Goal: Task Accomplishment & Management: Use online tool/utility

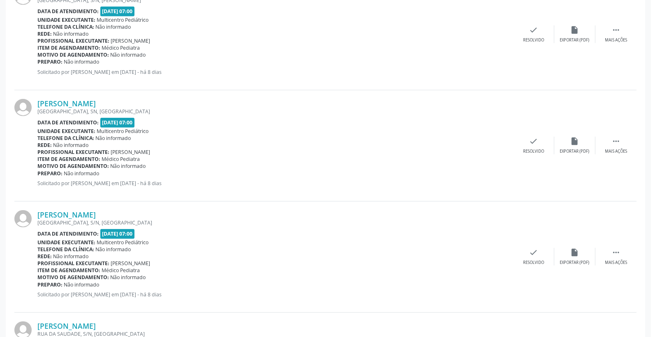
scroll to position [274, 0]
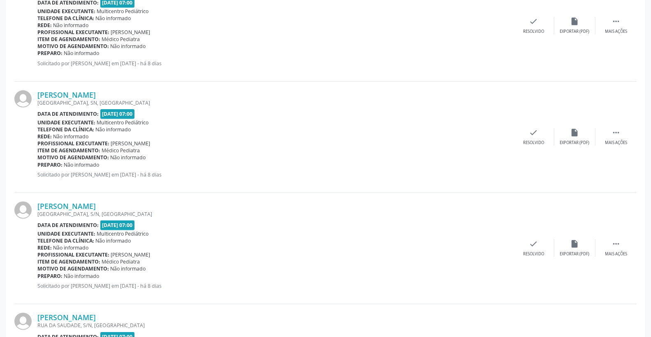
click at [349, 130] on div "Telefone da clínica: Não informado" at bounding box center [275, 129] width 476 height 7
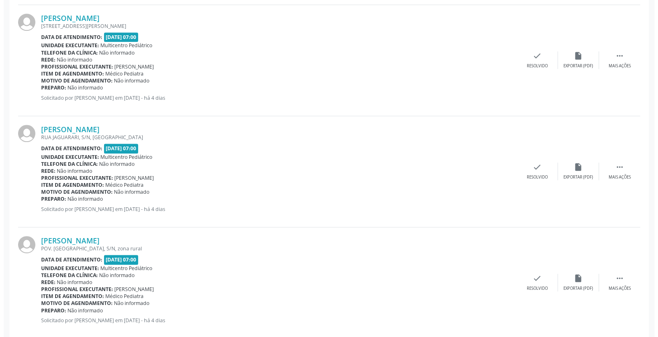
scroll to position [1370, 0]
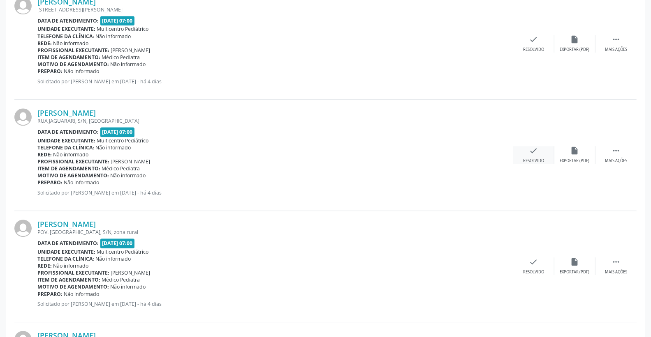
click at [533, 155] on icon "check" at bounding box center [533, 150] width 9 height 9
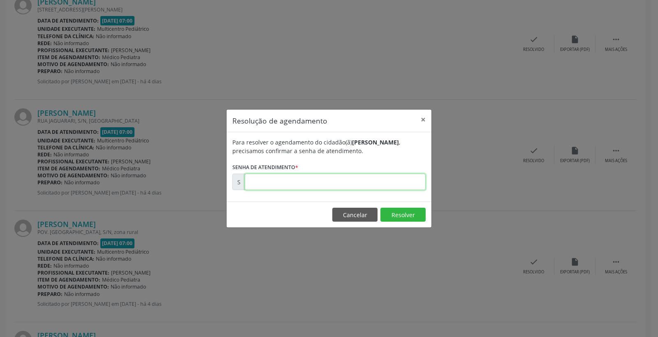
click at [354, 177] on input "text" at bounding box center [335, 182] width 181 height 16
type input "00176844"
click at [402, 211] on button "Resolver" at bounding box center [402, 215] width 45 height 14
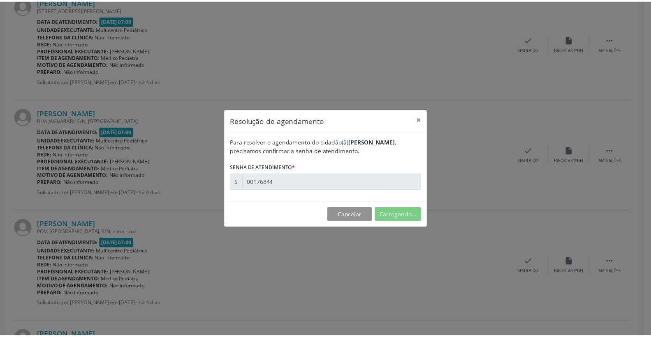
scroll to position [0, 0]
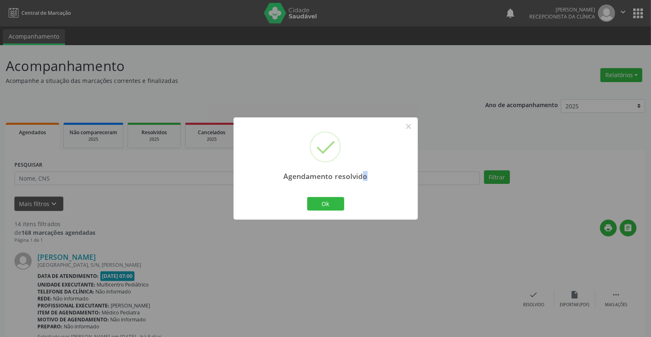
click at [360, 202] on div "Agendamento resolvido × Ok Cancel" at bounding box center [325, 169] width 184 height 102
click at [339, 195] on div "Ok Cancel" at bounding box center [325, 203] width 41 height 17
click at [336, 196] on div "Ok Cancel" at bounding box center [325, 203] width 41 height 17
click at [336, 199] on button "Ok" at bounding box center [325, 204] width 37 height 14
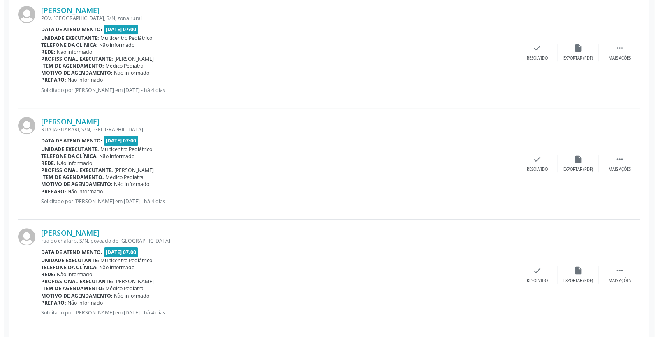
scroll to position [1480, 0]
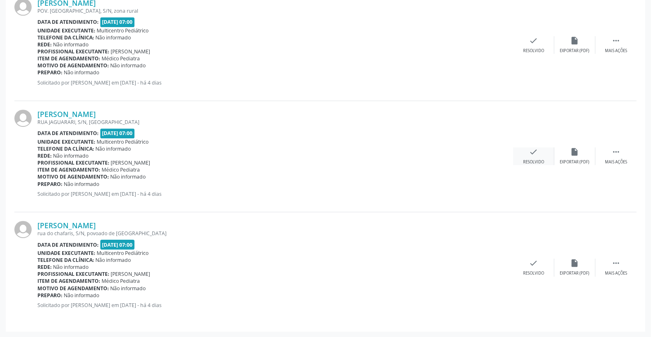
click at [527, 148] on div "check Resolvido" at bounding box center [533, 157] width 41 height 18
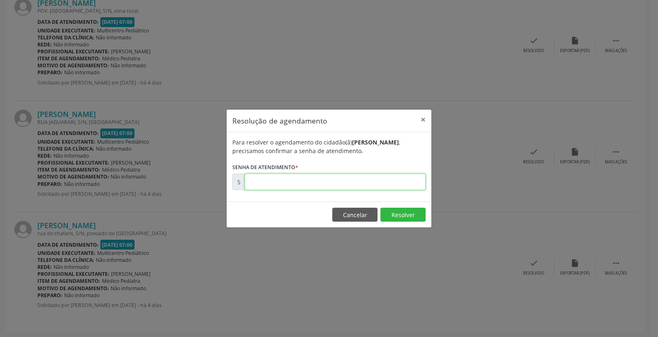
click at [381, 187] on input "text" at bounding box center [335, 182] width 181 height 16
type input "00176848"
click at [392, 211] on button "Resolver" at bounding box center [402, 215] width 45 height 14
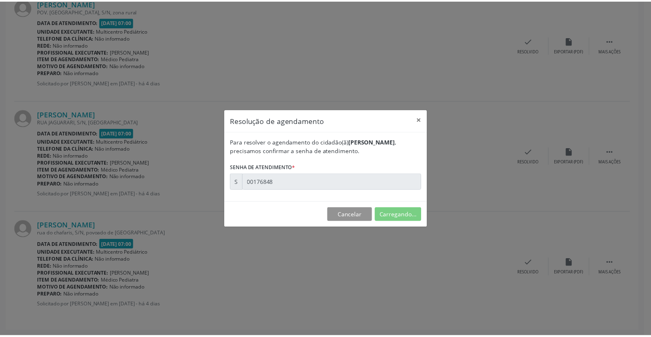
scroll to position [0, 0]
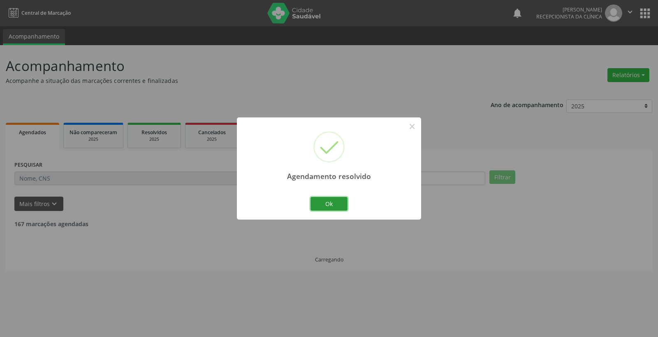
click at [315, 206] on button "Ok" at bounding box center [328, 204] width 37 height 14
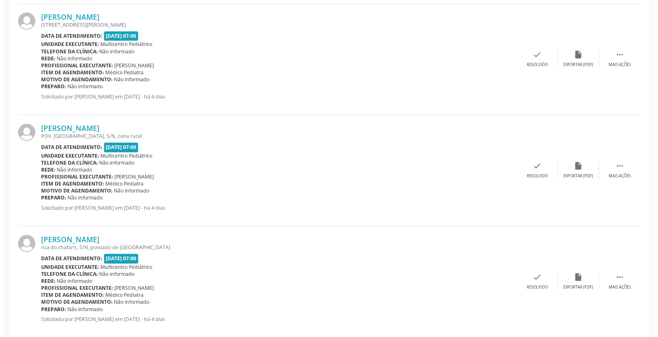
scroll to position [1369, 0]
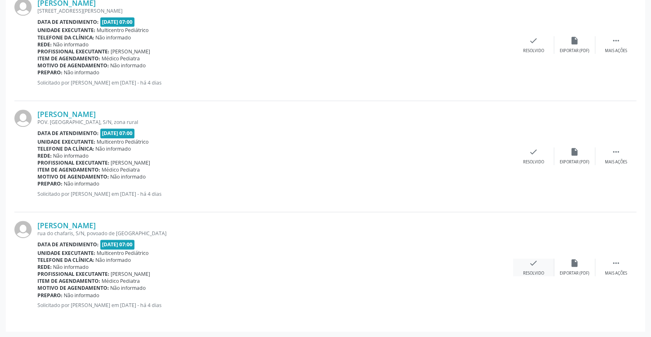
click at [544, 261] on div "check Resolvido" at bounding box center [533, 268] width 41 height 18
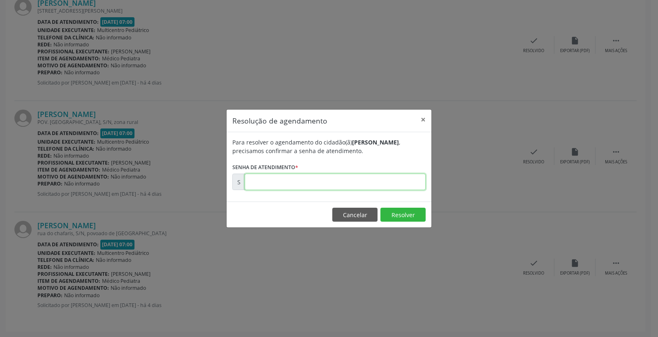
click at [396, 185] on input "text" at bounding box center [335, 182] width 181 height 16
type input "00176952"
click at [414, 210] on button "Resolver" at bounding box center [402, 215] width 45 height 14
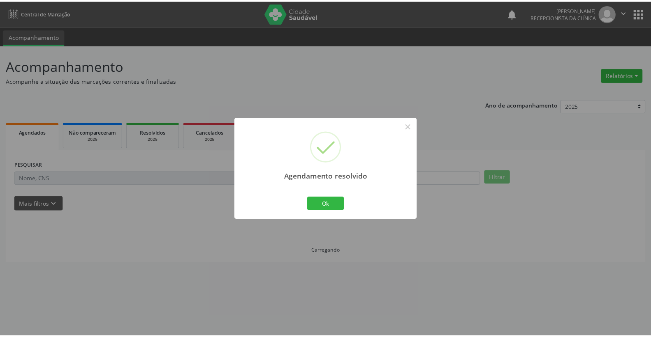
scroll to position [0, 0]
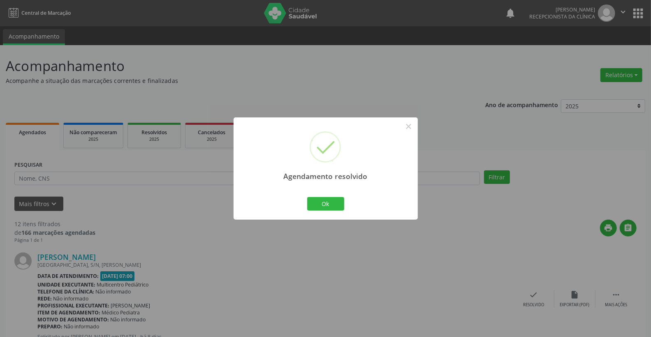
click at [332, 211] on div "Ok Cancel" at bounding box center [325, 203] width 41 height 17
click at [331, 206] on button "Ok" at bounding box center [325, 204] width 37 height 14
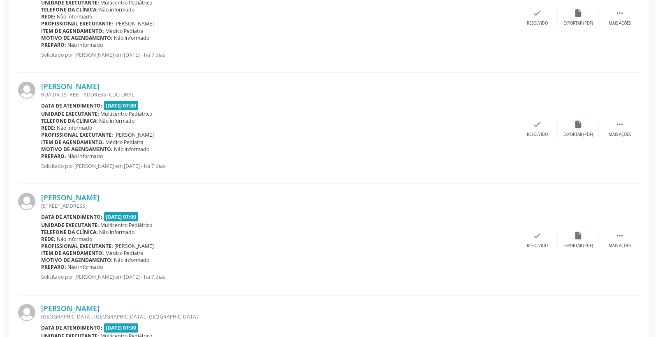
scroll to position [776, 0]
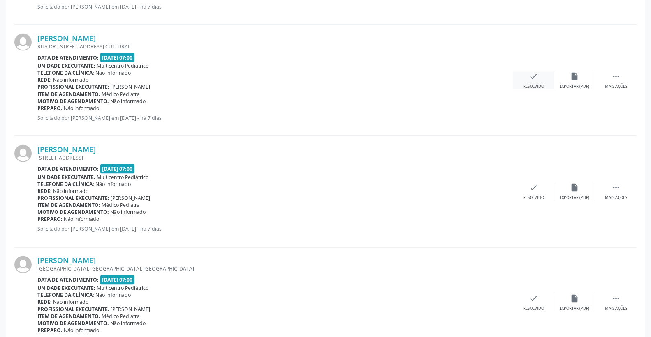
click at [526, 73] on div "check Resolvido" at bounding box center [533, 81] width 41 height 18
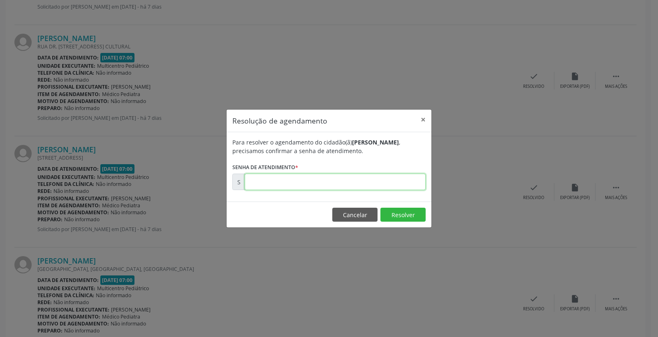
click at [396, 182] on input "text" at bounding box center [335, 182] width 181 height 16
type input "00176700"
click at [395, 210] on button "Resolver" at bounding box center [402, 215] width 45 height 14
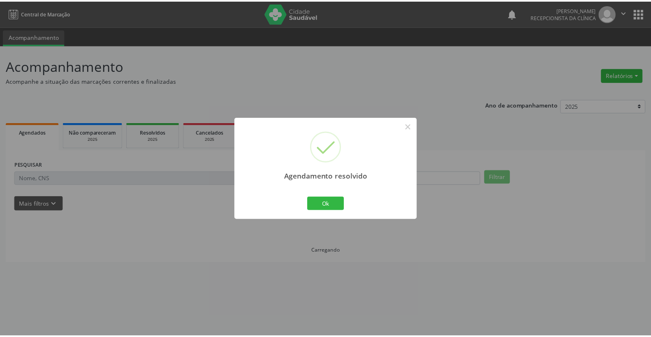
scroll to position [0, 0]
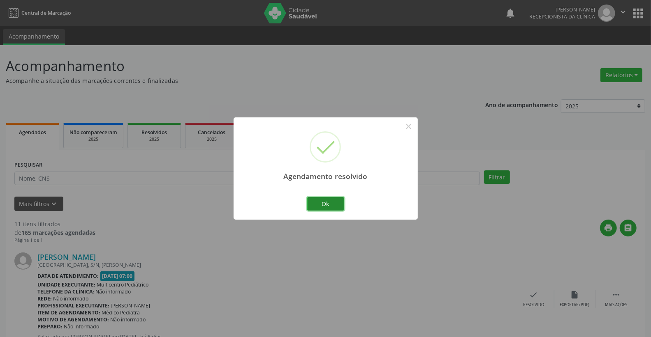
click at [333, 207] on button "Ok" at bounding box center [325, 204] width 37 height 14
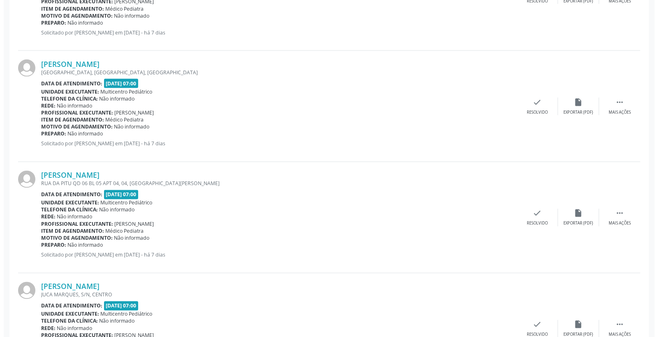
scroll to position [868, 0]
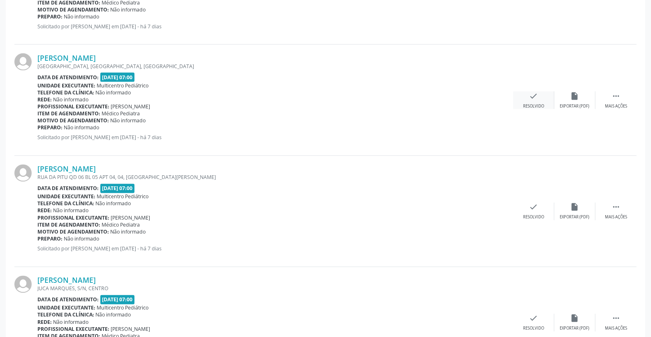
click at [540, 98] on div "check Resolvido" at bounding box center [533, 101] width 41 height 18
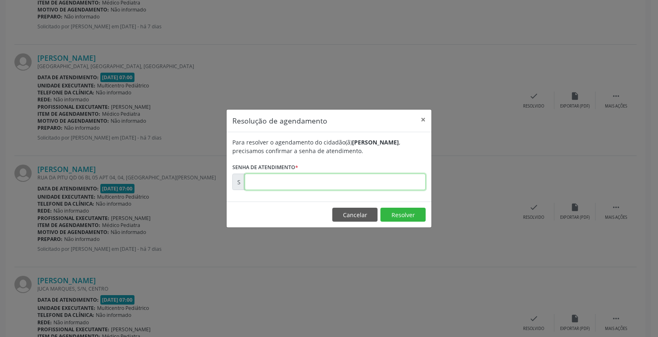
click at [381, 180] on input "text" at bounding box center [335, 182] width 181 height 16
type input "00176752"
click at [411, 212] on button "Resolver" at bounding box center [402, 215] width 45 height 14
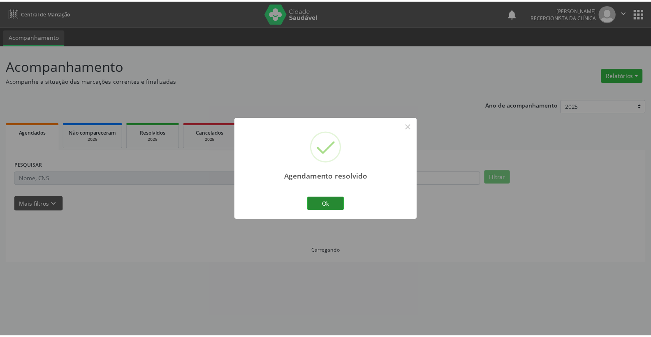
scroll to position [0, 0]
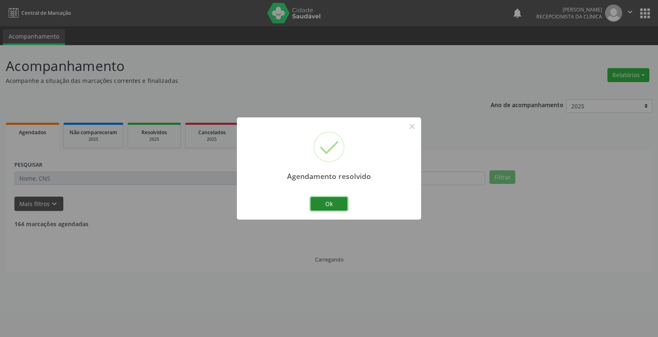
click at [335, 201] on button "Ok" at bounding box center [328, 204] width 37 height 14
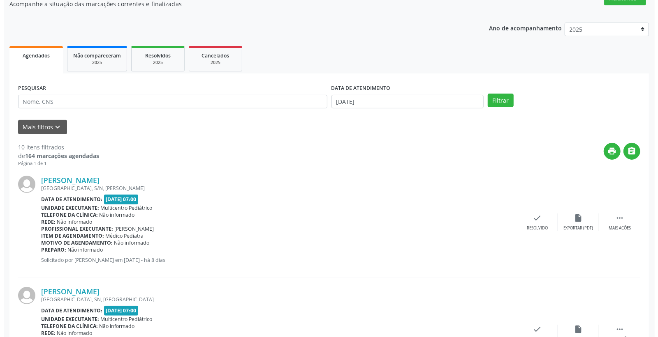
scroll to position [91, 0]
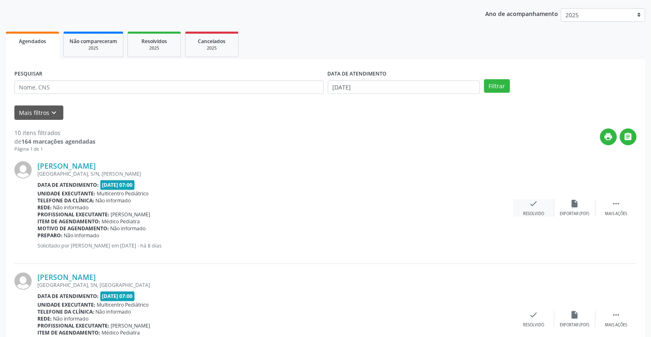
click at [543, 204] on div "check Resolvido" at bounding box center [533, 208] width 41 height 18
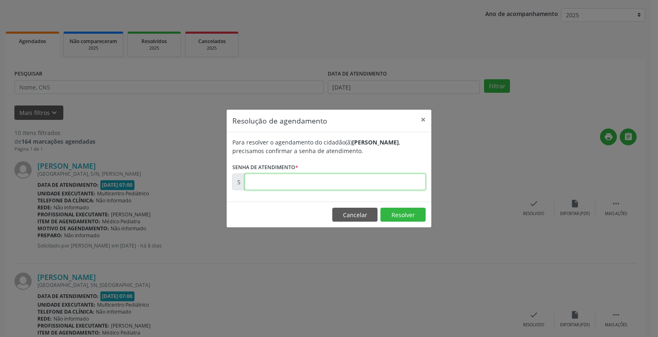
click at [384, 182] on input "text" at bounding box center [335, 182] width 181 height 16
type input "00176393"
click at [399, 217] on button "Resolver" at bounding box center [402, 215] width 45 height 14
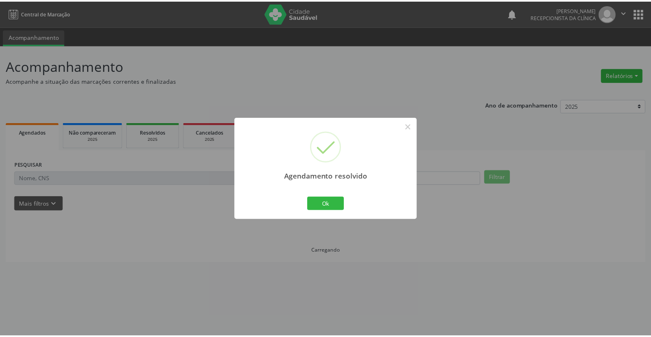
scroll to position [0, 0]
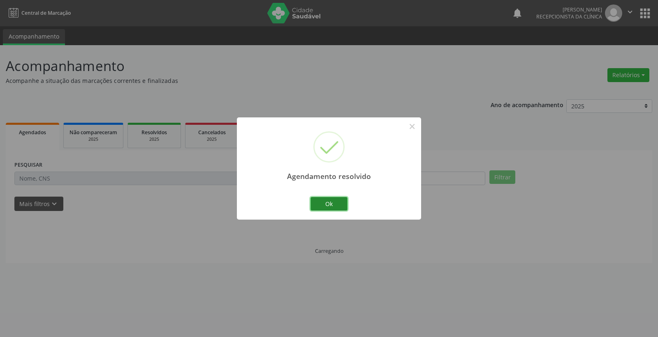
click at [337, 209] on button "Ok" at bounding box center [328, 204] width 37 height 14
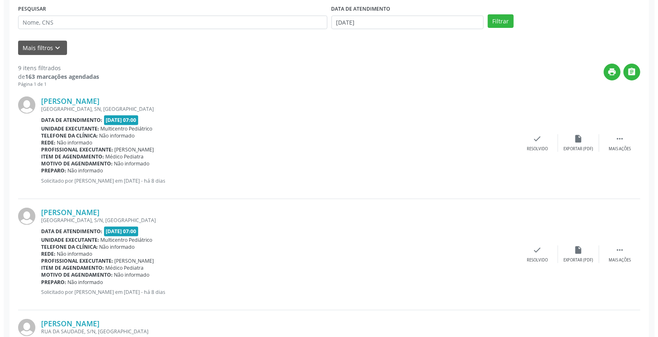
scroll to position [183, 0]
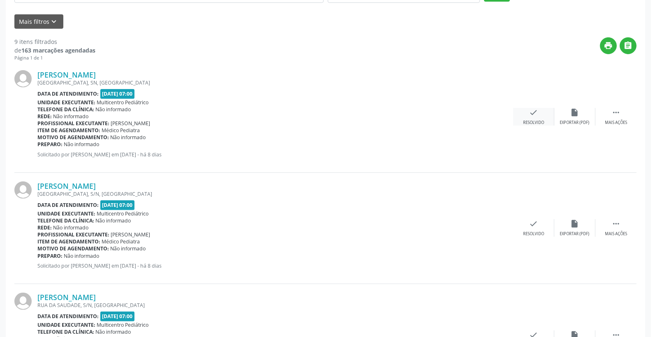
click at [541, 110] on div "check Resolvido" at bounding box center [533, 117] width 41 height 18
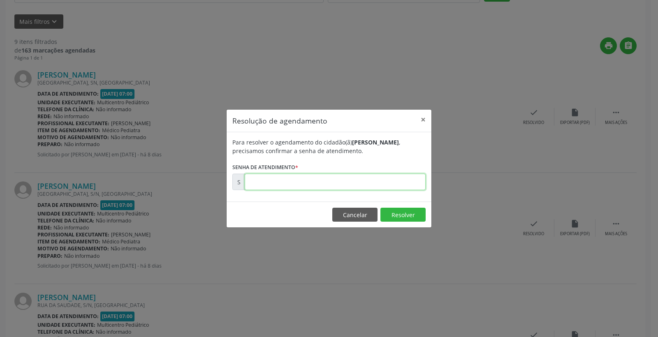
click at [404, 185] on input "text" at bounding box center [335, 182] width 181 height 16
type input "00176579"
click at [393, 208] on footer "Cancelar Resolver" at bounding box center [328, 215] width 205 height 26
click at [393, 211] on button "Resolver" at bounding box center [402, 215] width 45 height 14
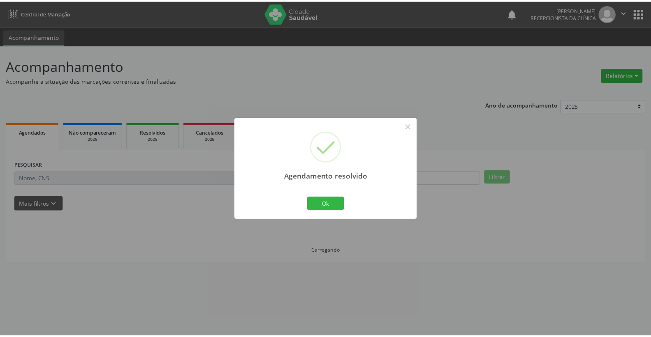
scroll to position [0, 0]
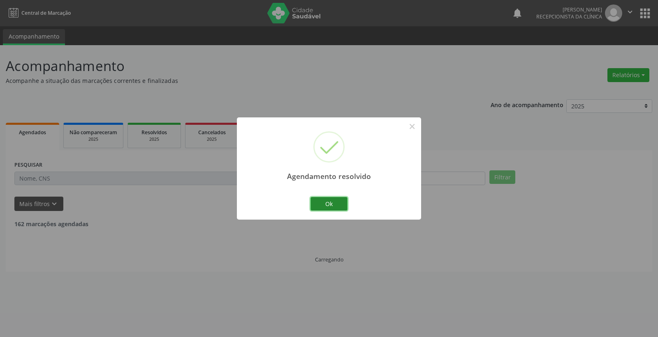
click at [322, 209] on button "Ok" at bounding box center [328, 204] width 37 height 14
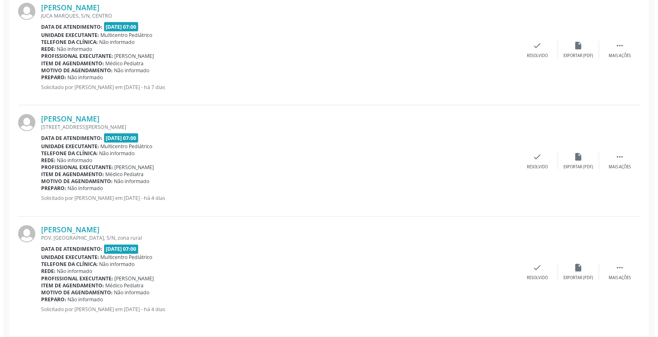
scroll to position [811, 0]
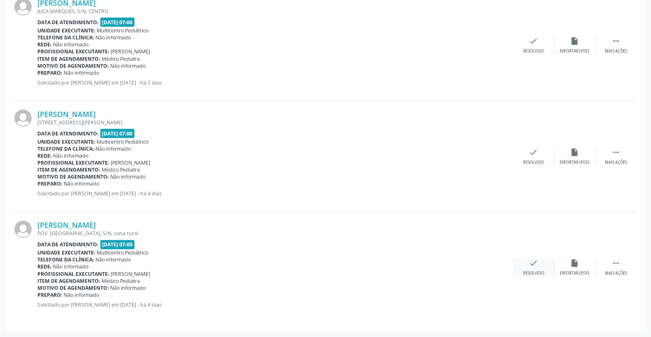
click at [542, 259] on div "check Resolvido" at bounding box center [533, 268] width 41 height 18
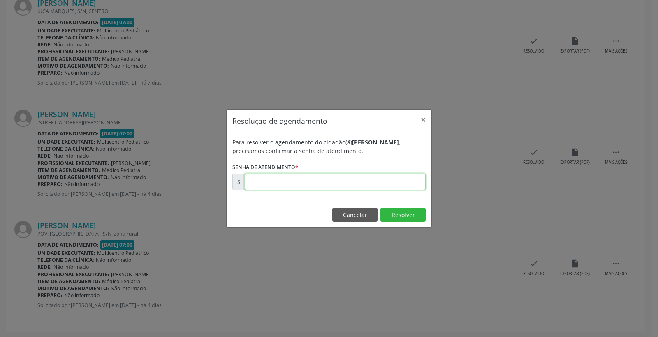
click at [397, 189] on input "text" at bounding box center [335, 182] width 181 height 16
type input "00176847"
click at [397, 219] on button "Resolver" at bounding box center [402, 215] width 45 height 14
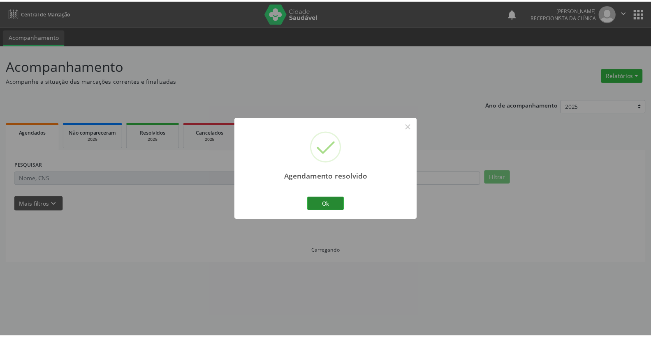
scroll to position [0, 0]
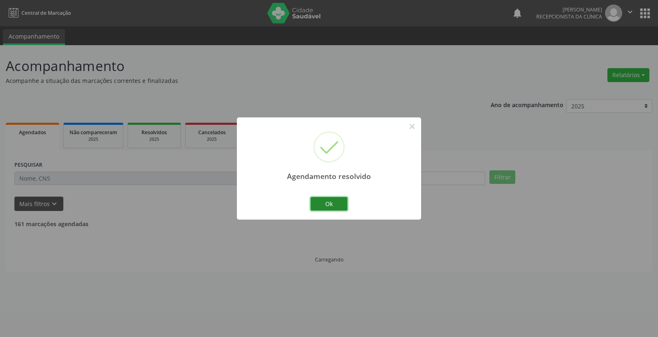
click at [320, 204] on button "Ok" at bounding box center [328, 204] width 37 height 14
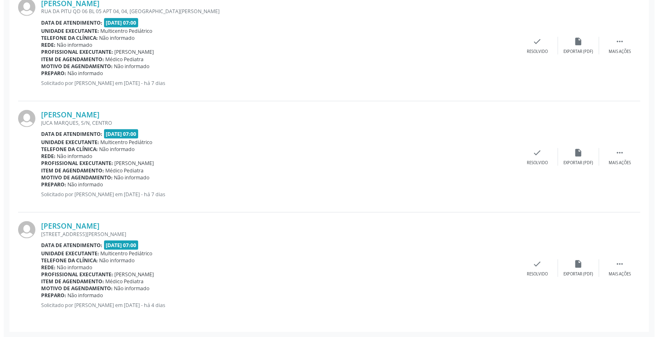
scroll to position [700, 0]
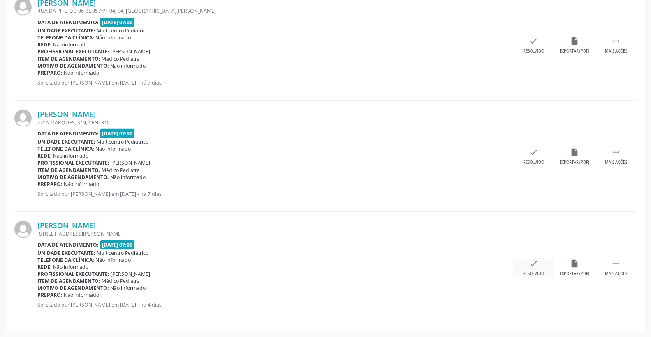
click at [546, 267] on div "check Resolvido" at bounding box center [533, 268] width 41 height 18
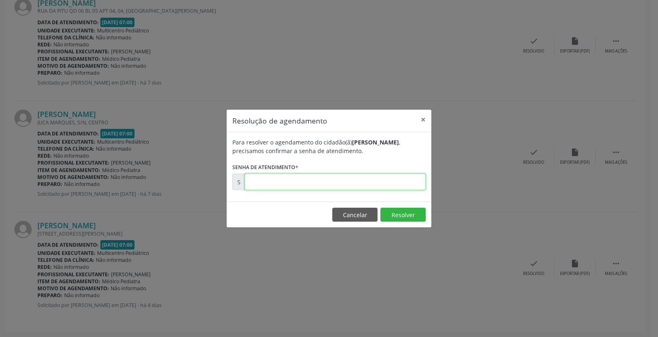
click at [400, 187] on input "text" at bounding box center [335, 182] width 181 height 16
type input "00176831"
drag, startPoint x: 395, startPoint y: 214, endPoint x: 385, endPoint y: 210, distance: 10.5
click at [388, 211] on button "Resolver" at bounding box center [402, 215] width 45 height 14
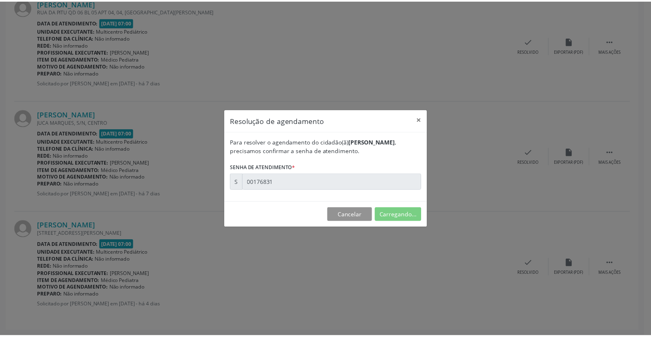
scroll to position [0, 0]
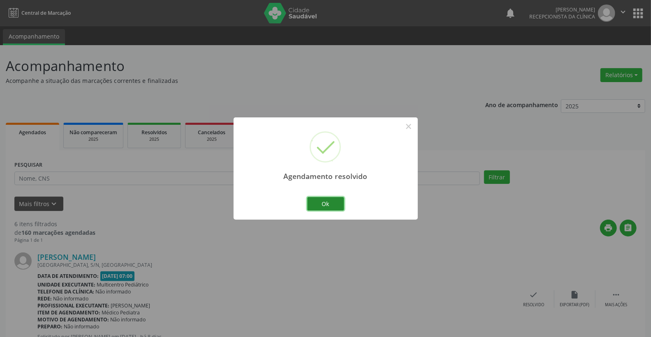
click at [325, 203] on button "Ok" at bounding box center [325, 204] width 37 height 14
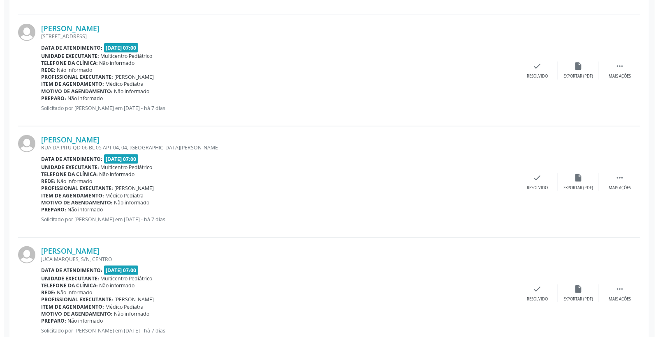
scroll to position [589, 0]
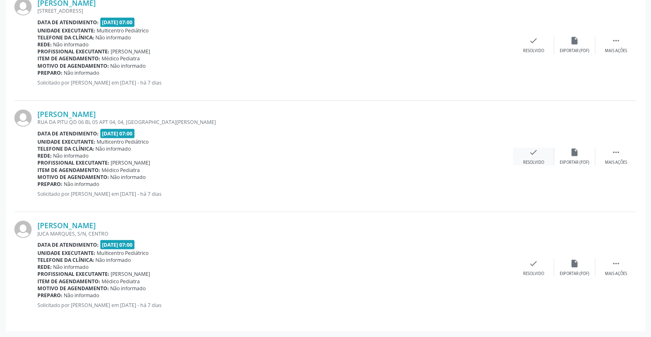
click at [545, 150] on div "check Resolvido" at bounding box center [533, 157] width 41 height 18
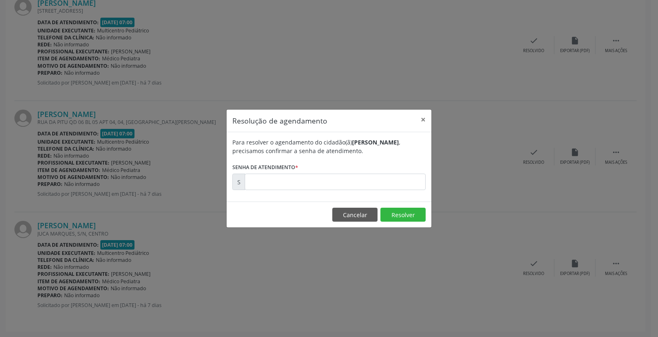
click at [389, 194] on div "Para resolver o agendamento do cidadão(ã) [PERSON_NAME] , precisamos confirmar …" at bounding box center [328, 166] width 205 height 69
click at [388, 189] on input "text" at bounding box center [335, 182] width 181 height 16
click at [388, 185] on input "text" at bounding box center [335, 182] width 181 height 16
type input "00176810"
click at [411, 215] on button "Resolver" at bounding box center [402, 215] width 45 height 14
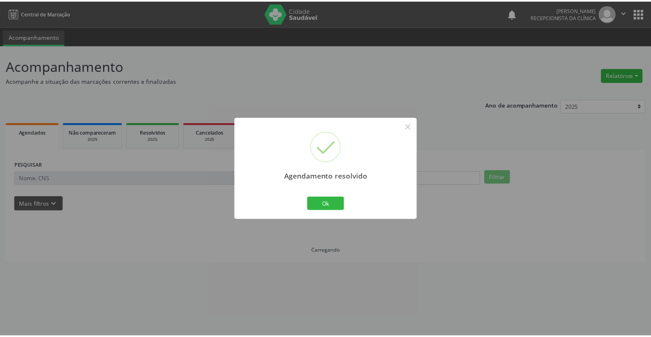
scroll to position [0, 0]
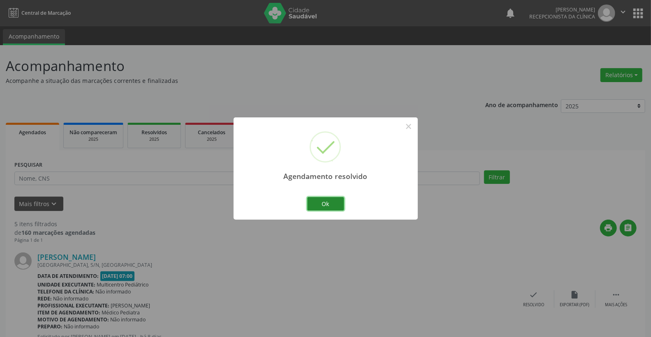
click at [339, 202] on button "Ok" at bounding box center [325, 204] width 37 height 14
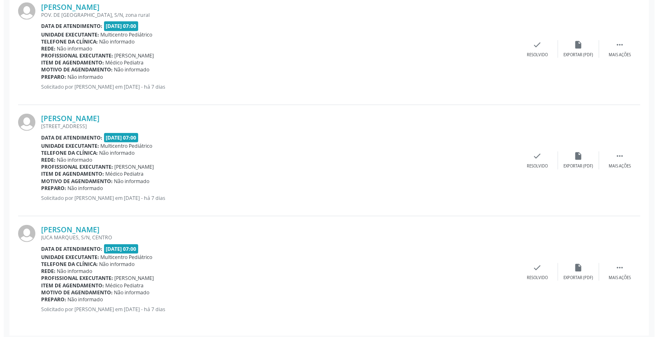
scroll to position [477, 0]
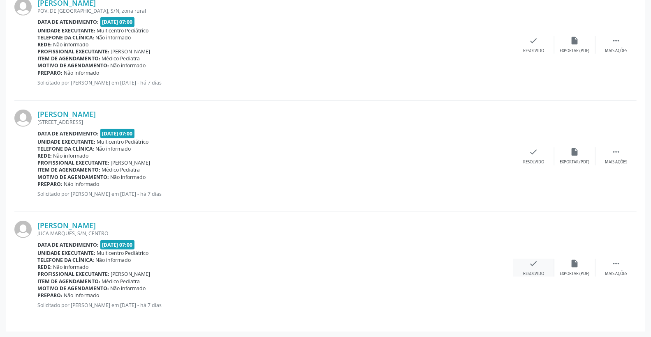
click at [540, 266] on div "check Resolvido" at bounding box center [533, 268] width 41 height 18
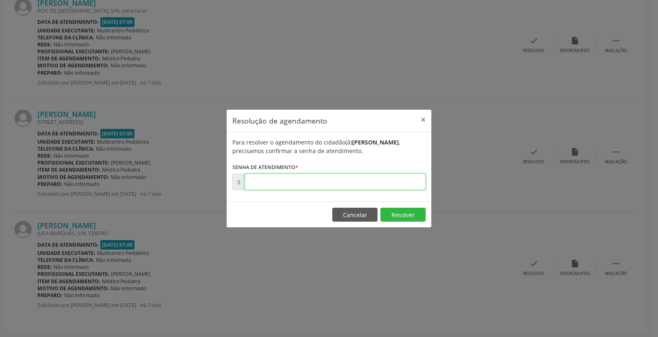
click at [400, 188] on input "text" at bounding box center [335, 182] width 181 height 16
type input "00176811"
click at [406, 218] on button "Resolver" at bounding box center [402, 215] width 45 height 14
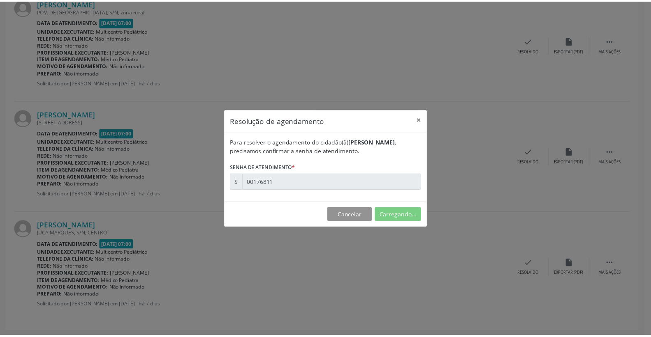
scroll to position [0, 0]
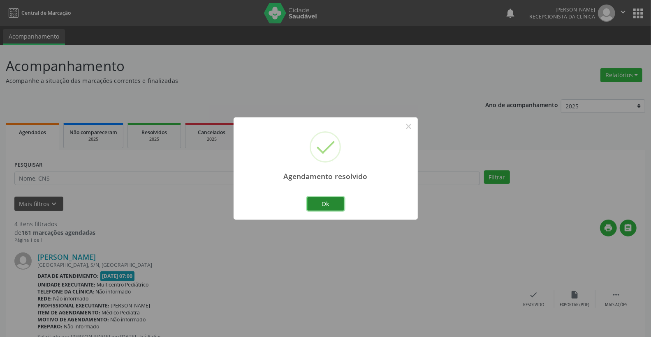
click at [336, 203] on button "Ok" at bounding box center [325, 204] width 37 height 14
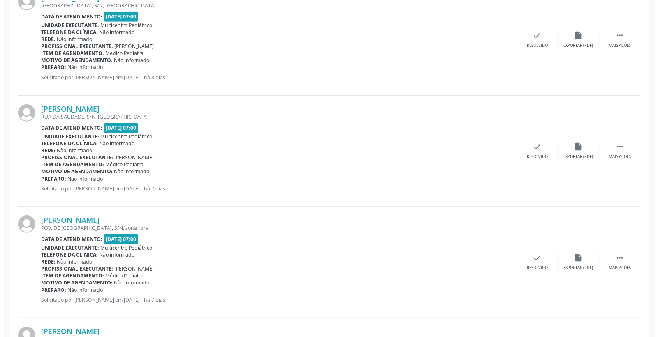
scroll to position [274, 0]
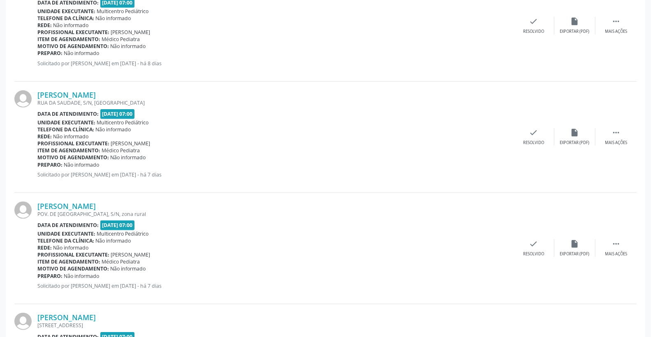
click at [546, 127] on div "[PERSON_NAME] [GEOGRAPHIC_DATA], [GEOGRAPHIC_DATA], [GEOGRAPHIC_DATA] Data de a…" at bounding box center [325, 137] width 622 height 111
click at [536, 138] on div "check Resolvido" at bounding box center [533, 137] width 41 height 18
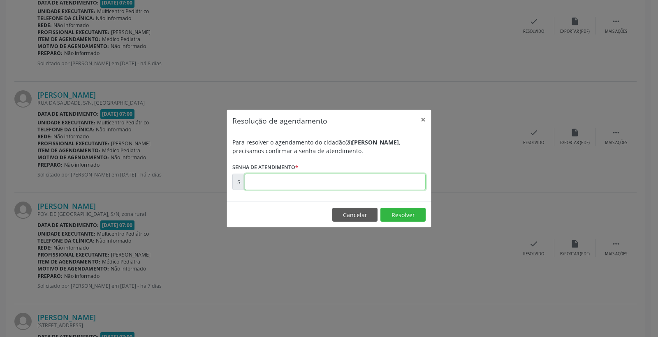
drag, startPoint x: 391, startPoint y: 183, endPoint x: 378, endPoint y: 186, distance: 13.1
click at [390, 183] on input "text" at bounding box center [335, 182] width 181 height 16
type input "00176644"
drag, startPoint x: 407, startPoint y: 221, endPoint x: 404, endPoint y: 217, distance: 5.0
click at [406, 219] on button "Resolver" at bounding box center [402, 215] width 45 height 14
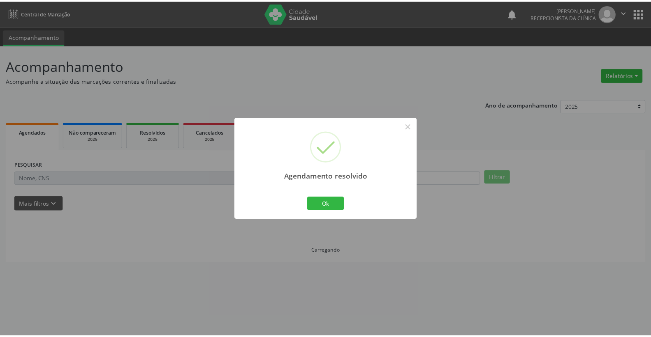
scroll to position [0, 0]
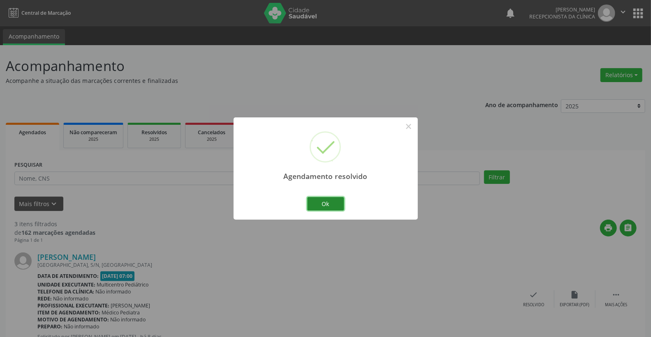
click at [332, 204] on button "Ok" at bounding box center [325, 204] width 37 height 14
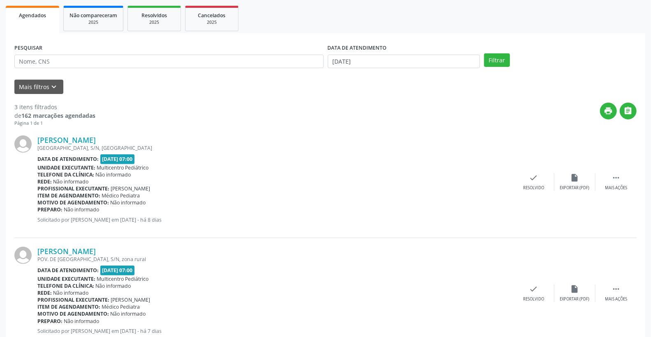
scroll to position [254, 0]
